Goal: Task Accomplishment & Management: Use online tool/utility

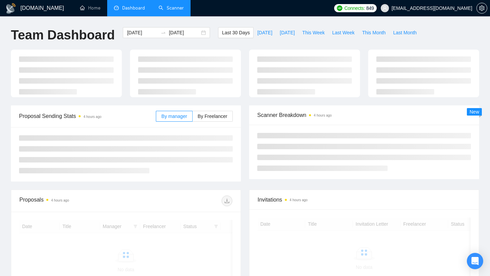
click at [171, 9] on link "Scanner" at bounding box center [171, 8] width 25 height 6
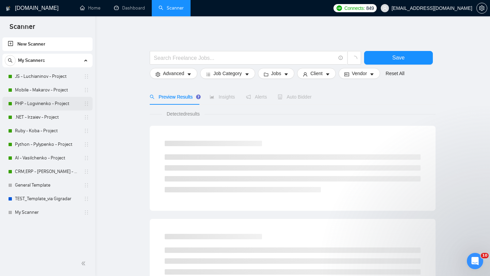
click at [47, 104] on link "PHP - Logvinenko - Project" at bounding box center [47, 104] width 65 height 14
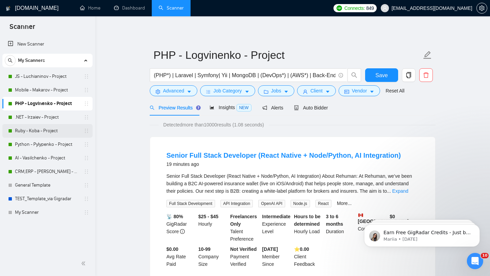
click at [38, 131] on link "Ruby - Koba - Project" at bounding box center [47, 131] width 65 height 14
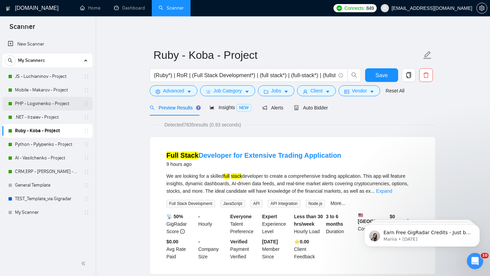
click at [30, 102] on link "PHP - Logvinenko - Project" at bounding box center [47, 104] width 65 height 14
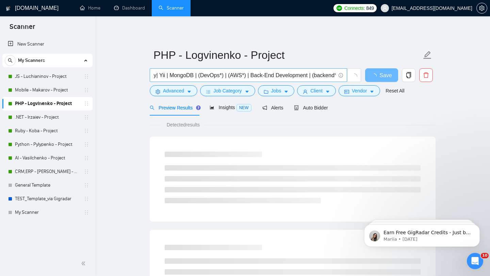
scroll to position [0, 66]
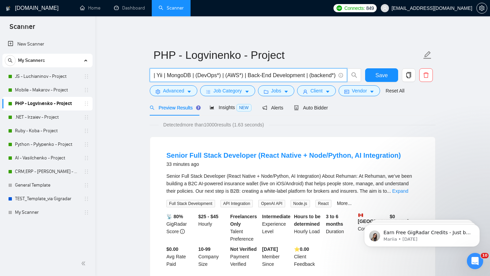
click at [224, 76] on input "(PHP*) | Laravel | Symfony| Yii | MongoDB | (DevOps*) | (AWS*) | Back-End Devel…" at bounding box center [245, 75] width 182 height 9
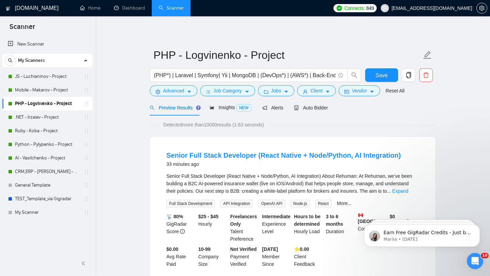
click at [46, 159] on link "AI - Vasilchenko - Project" at bounding box center [47, 158] width 65 height 14
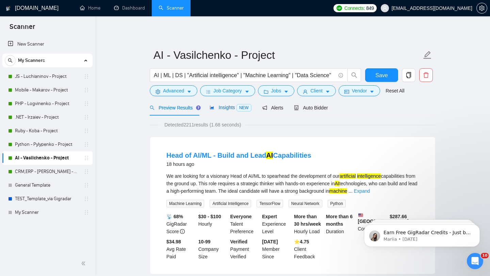
click at [227, 109] on span "Insights NEW" at bounding box center [231, 107] width 42 height 5
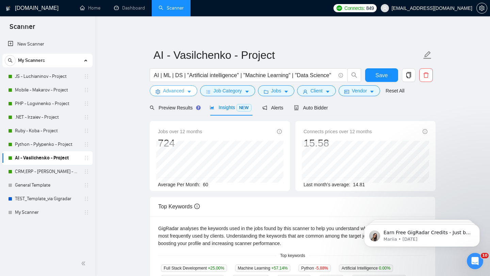
click at [191, 93] on icon "caret-down" at bounding box center [189, 92] width 5 height 5
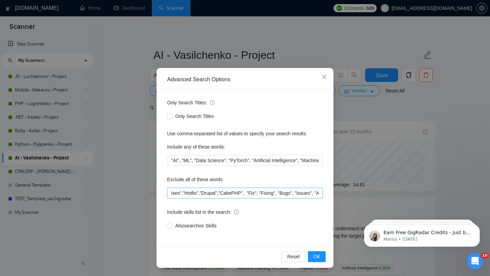
scroll to position [0, 1684]
click at [321, 193] on input ""PHP","Laravel","Symfony","Yii","Flutter",".NET","Azure","Ruby",,"CRM","ERP","S…" at bounding box center [245, 193] width 156 height 11
drag, startPoint x: 225, startPoint y: 181, endPoint x: 167, endPoint y: 180, distance: 57.9
click at [167, 180] on label "Exclude all of these words:" at bounding box center [195, 179] width 57 height 11
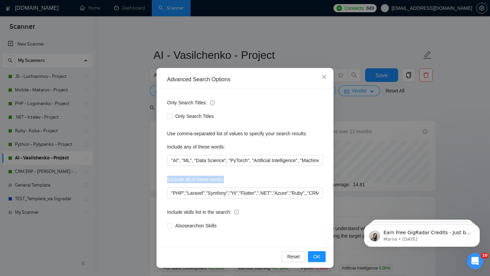
copy label "Exclude all of these words:"
click at [324, 77] on icon "close" at bounding box center [324, 76] width 5 height 5
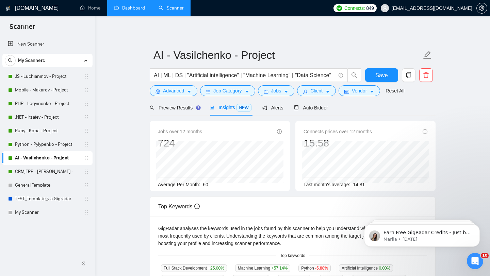
click at [134, 10] on link "Dashboard" at bounding box center [129, 8] width 31 height 6
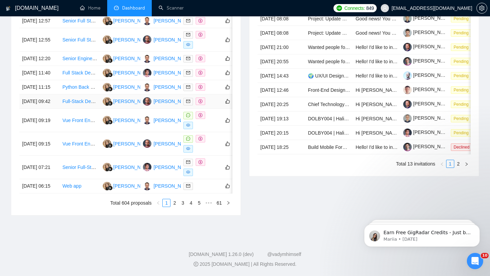
scroll to position [332, 0]
click at [176, 207] on link "2" at bounding box center [174, 202] width 7 height 7
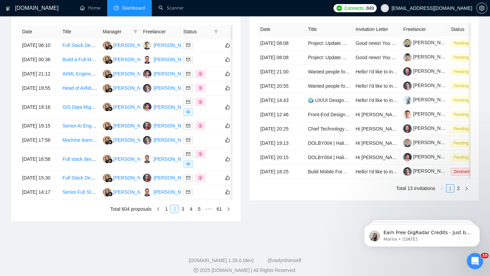
scroll to position [284, 0]
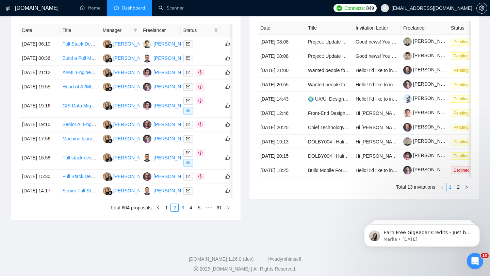
click at [182, 212] on link "3" at bounding box center [182, 207] width 7 height 7
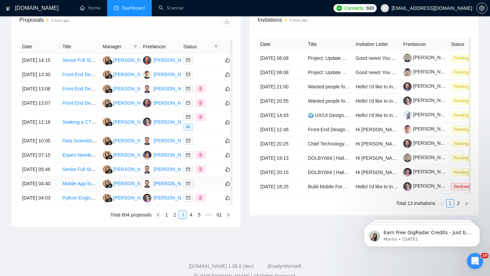
scroll to position [268, 0]
click at [191, 219] on link "4" at bounding box center [190, 214] width 7 height 7
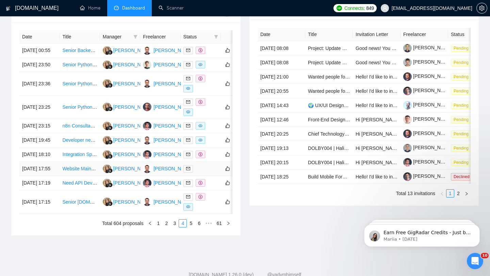
scroll to position [277, 0]
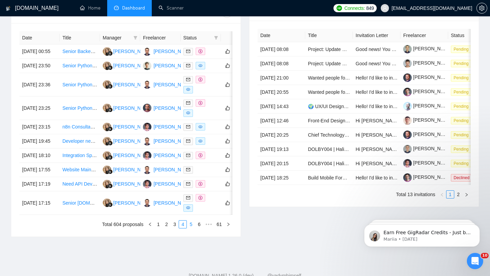
click at [192, 228] on link "5" at bounding box center [190, 224] width 7 height 7
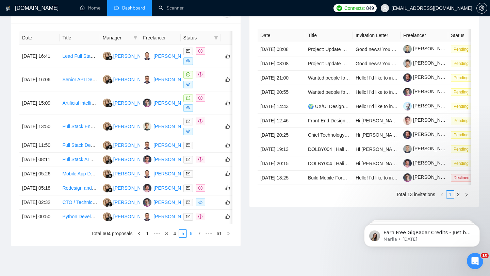
click at [190, 238] on link "6" at bounding box center [190, 233] width 7 height 7
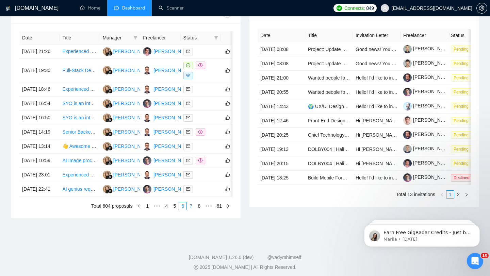
click at [191, 210] on link "7" at bounding box center [190, 206] width 7 height 7
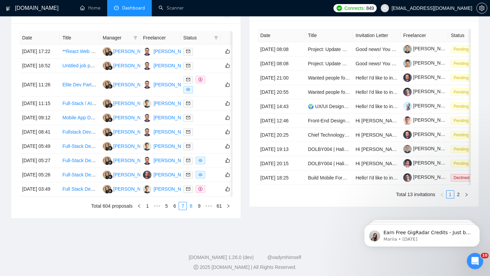
click at [191, 210] on link "8" at bounding box center [190, 206] width 7 height 7
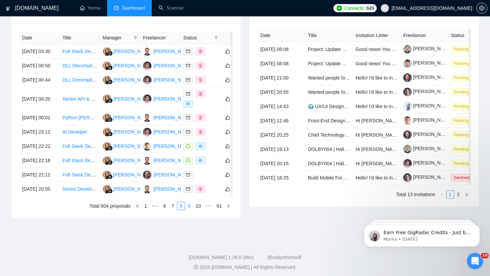
click at [190, 210] on link "9" at bounding box center [189, 206] width 7 height 7
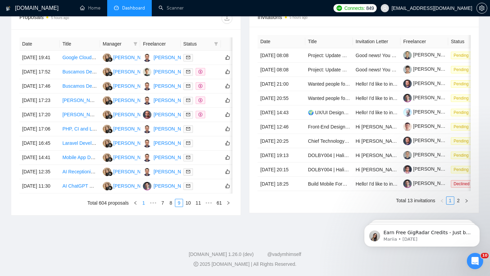
click at [142, 207] on link "1" at bounding box center [143, 202] width 7 height 7
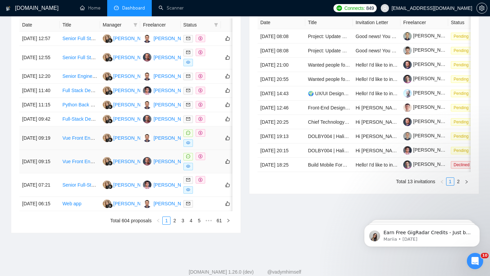
scroll to position [286, 0]
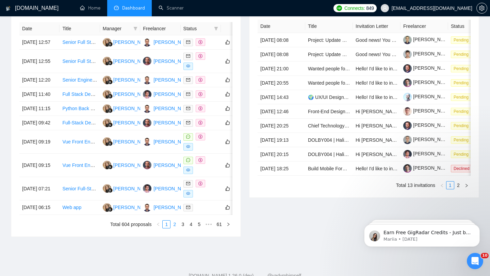
click at [175, 228] on link "2" at bounding box center [174, 224] width 7 height 7
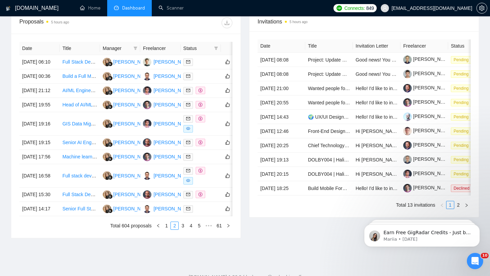
scroll to position [267, 0]
